Goal: Information Seeking & Learning: Check status

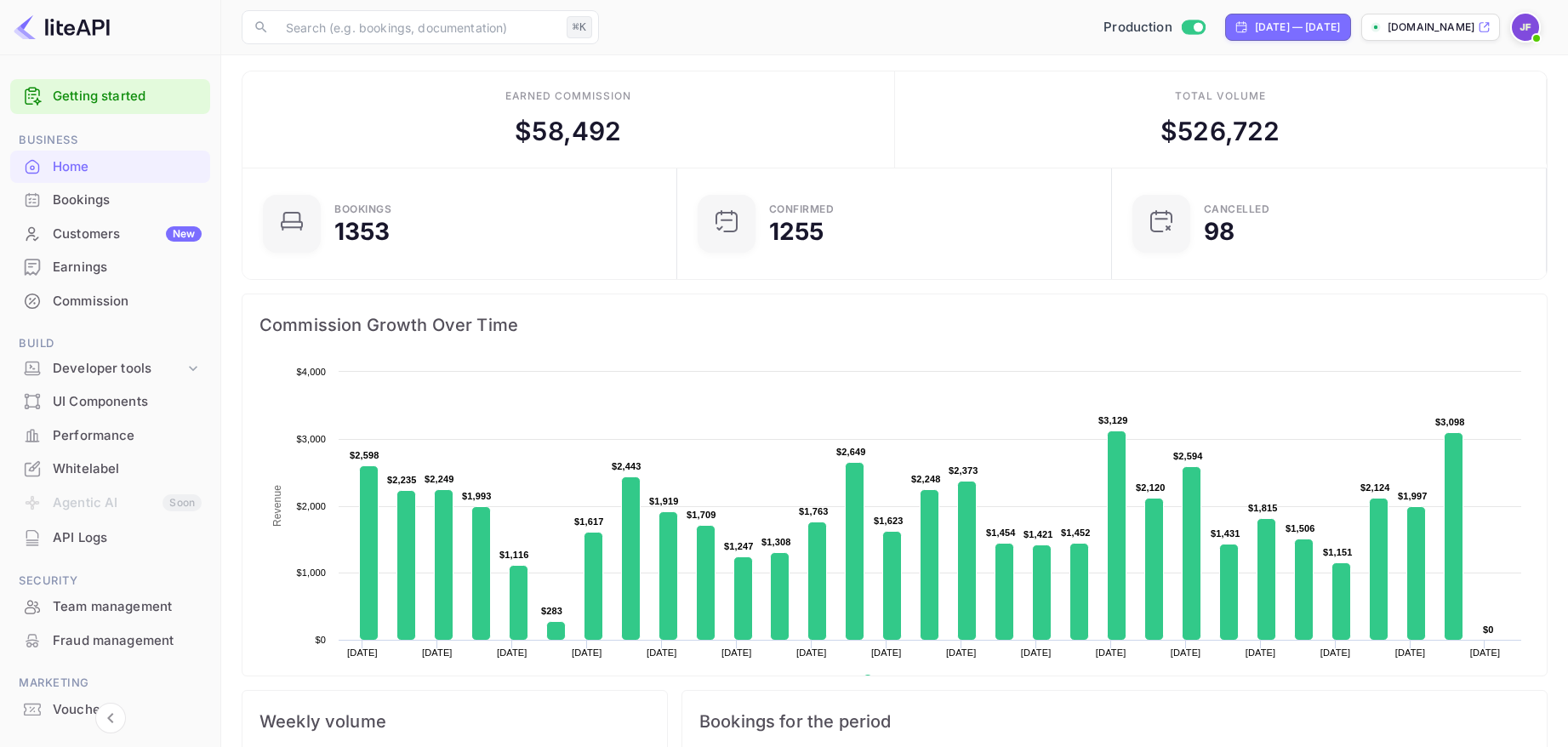
scroll to position [277, 424]
drag, startPoint x: 94, startPoint y: 262, endPoint x: 258, endPoint y: 334, distance: 179.1
click at [94, 262] on div "Earnings" at bounding box center [127, 267] width 149 height 19
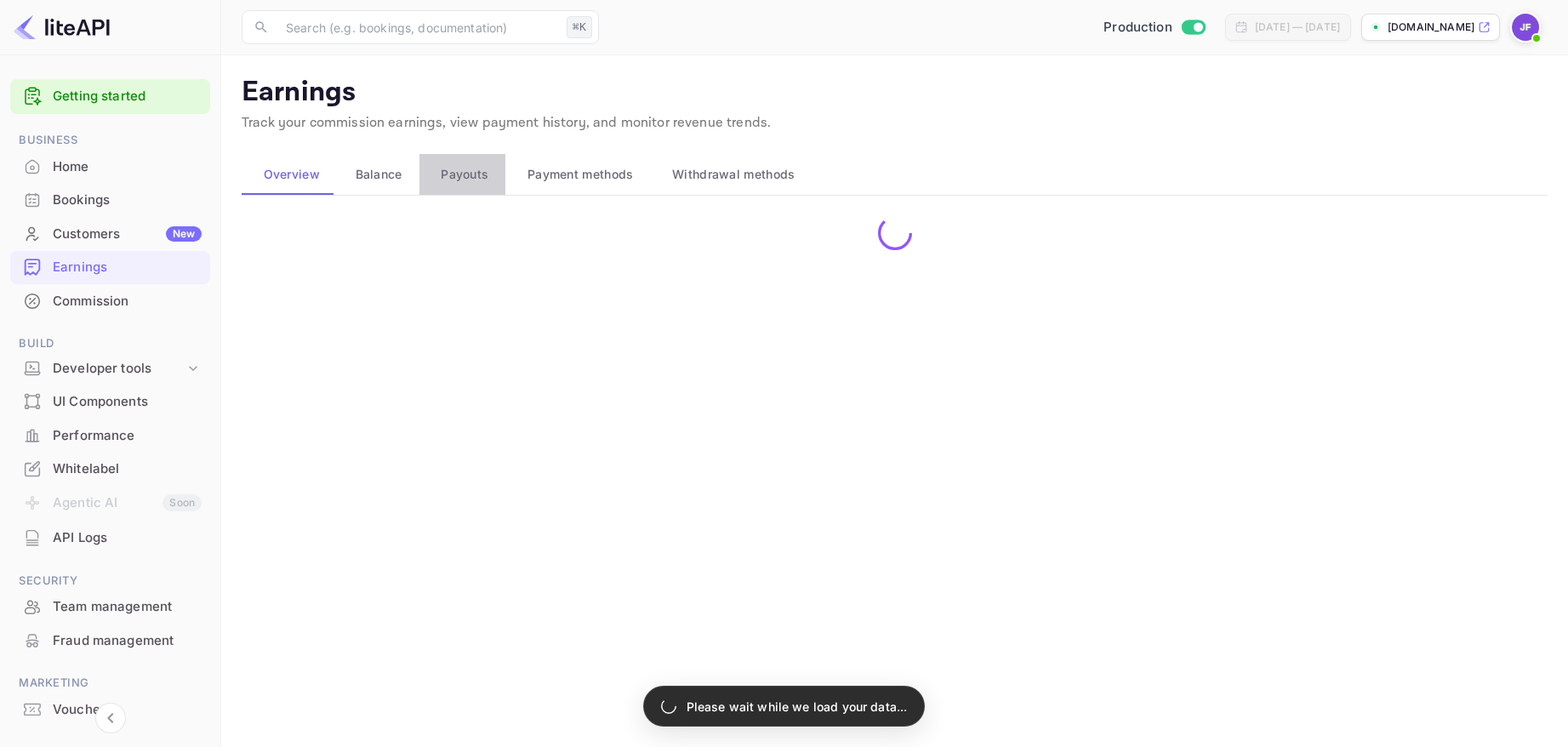
click at [472, 174] on span "Payouts" at bounding box center [464, 174] width 47 height 20
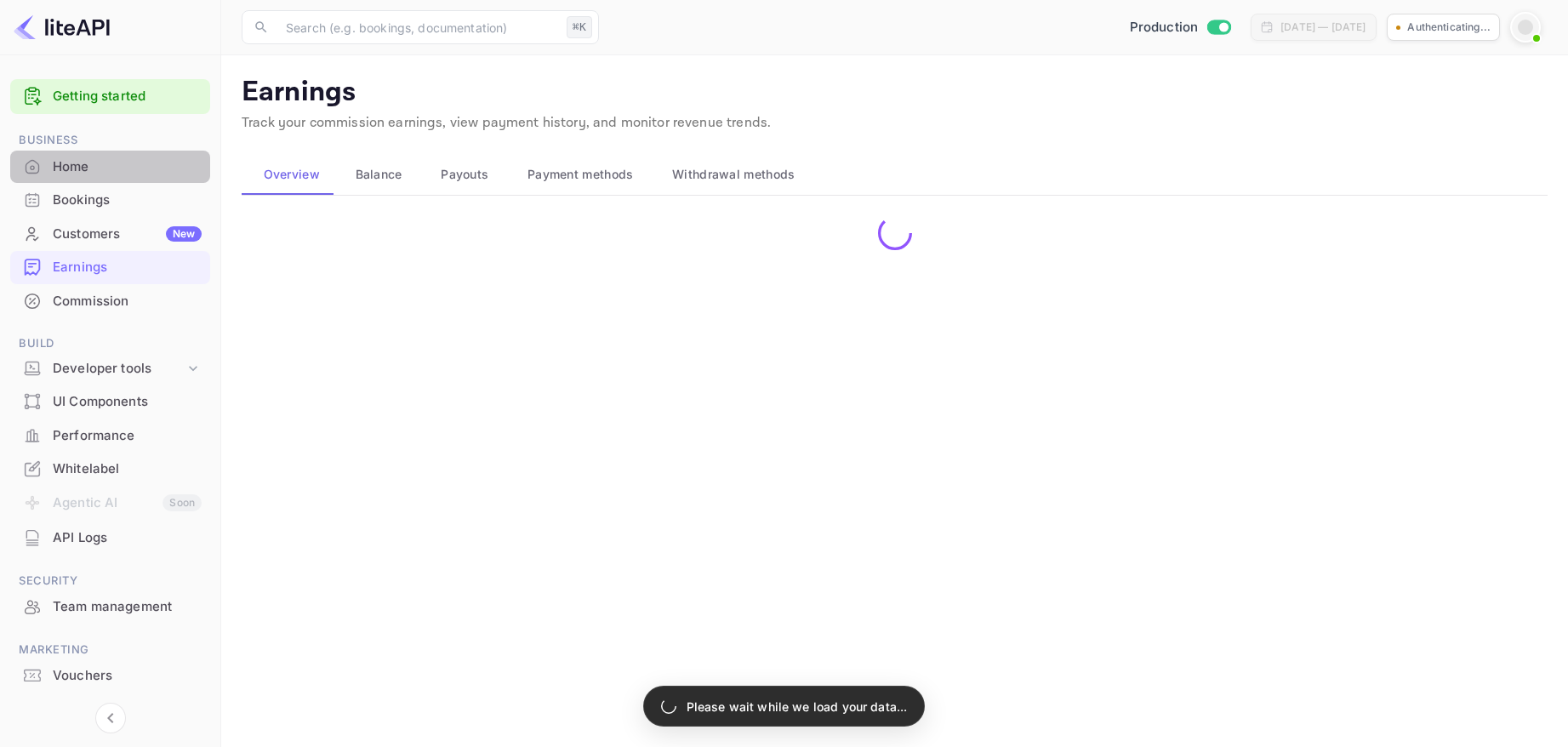
click at [90, 166] on div "Home" at bounding box center [127, 167] width 149 height 19
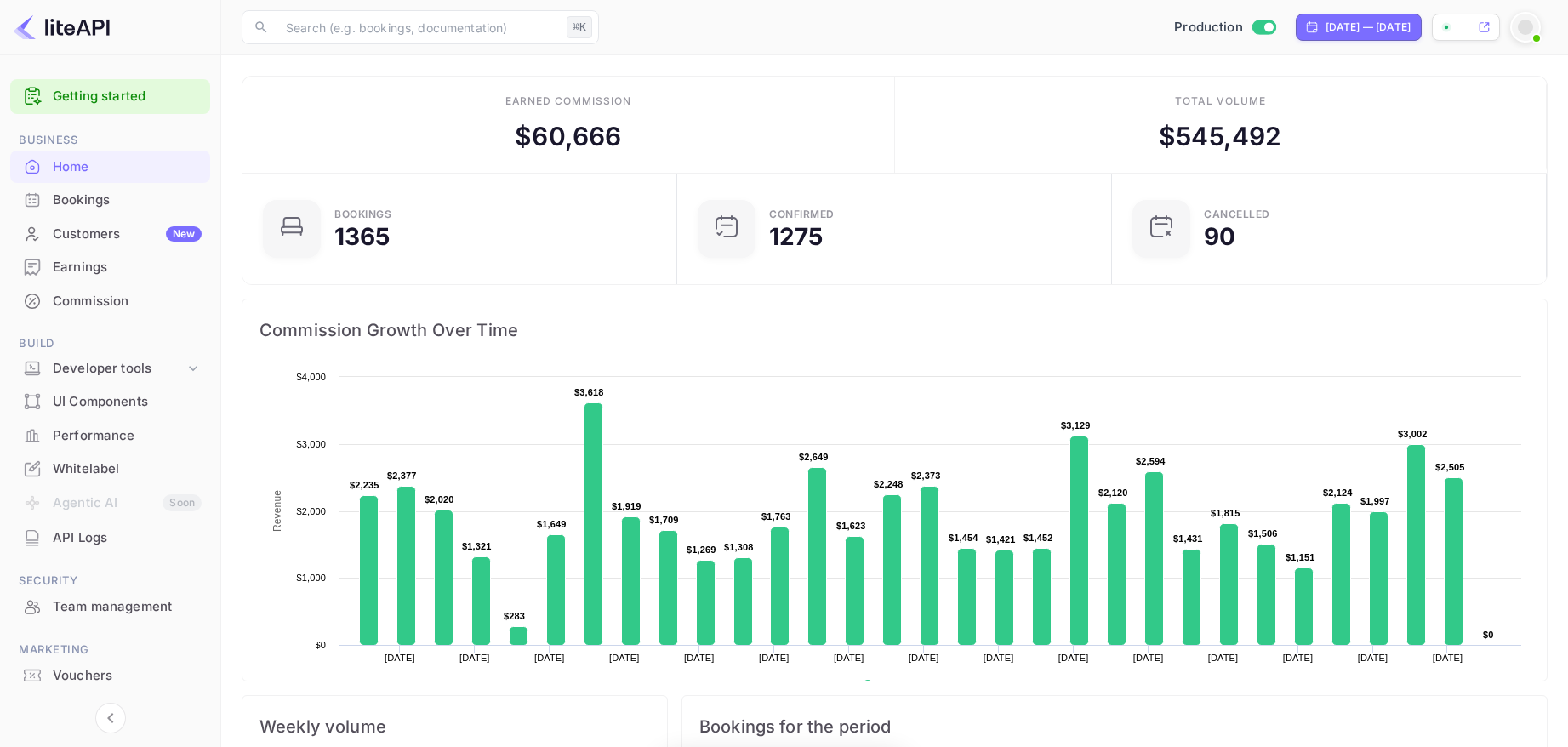
scroll to position [1, 1]
